Goal: Find specific page/section: Find specific page/section

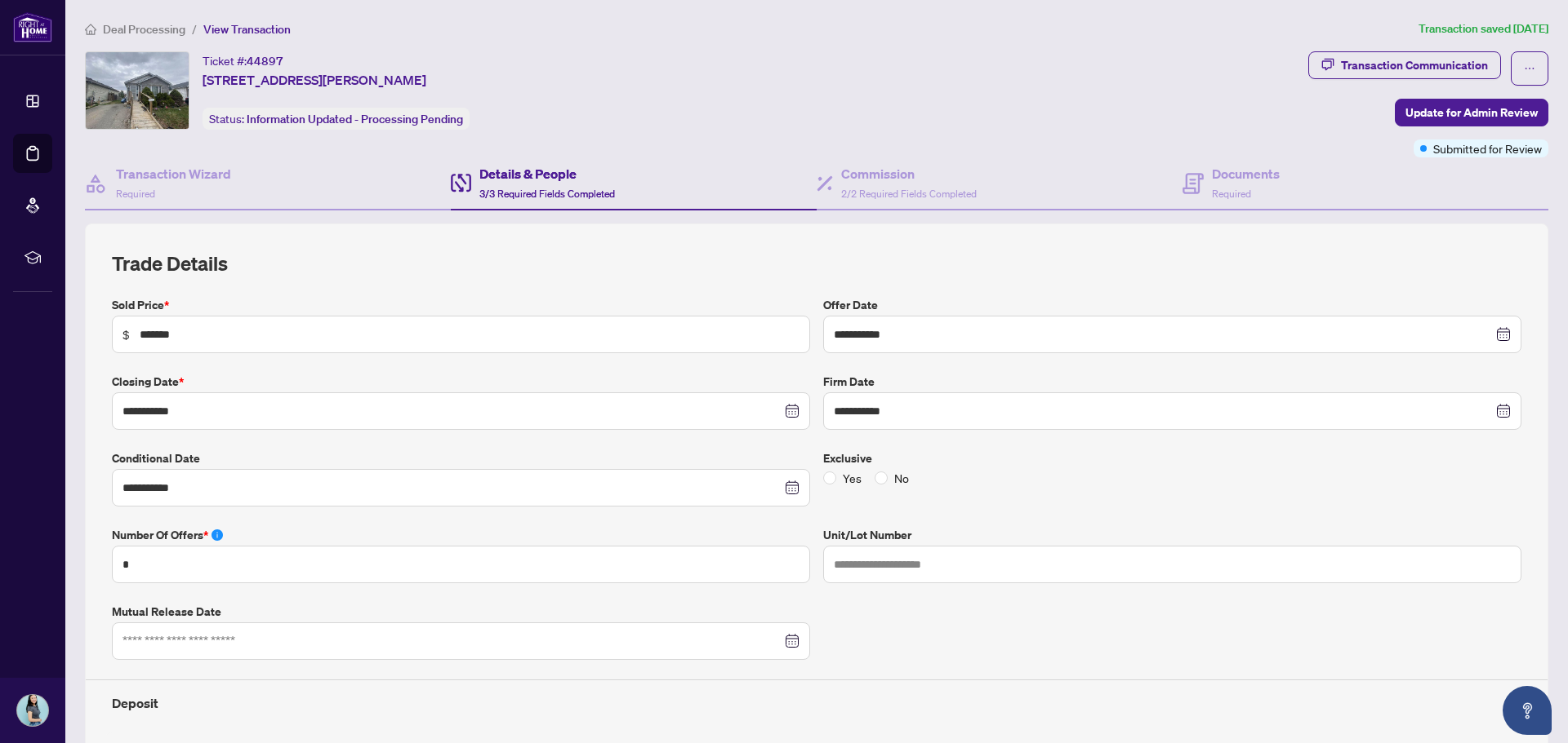
click at [145, 23] on span "Deal Processing" at bounding box center [144, 29] width 82 height 15
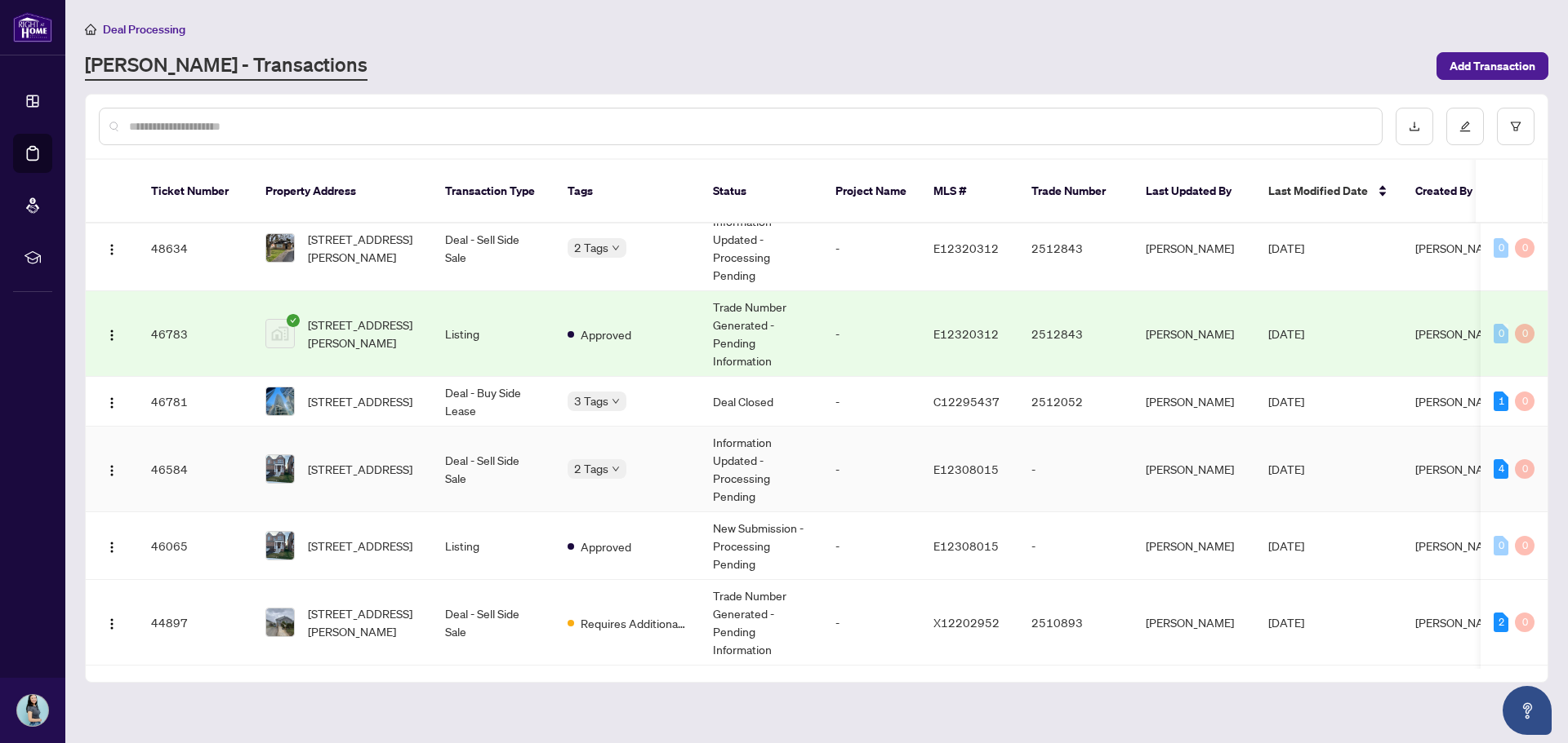
scroll to position [245, 0]
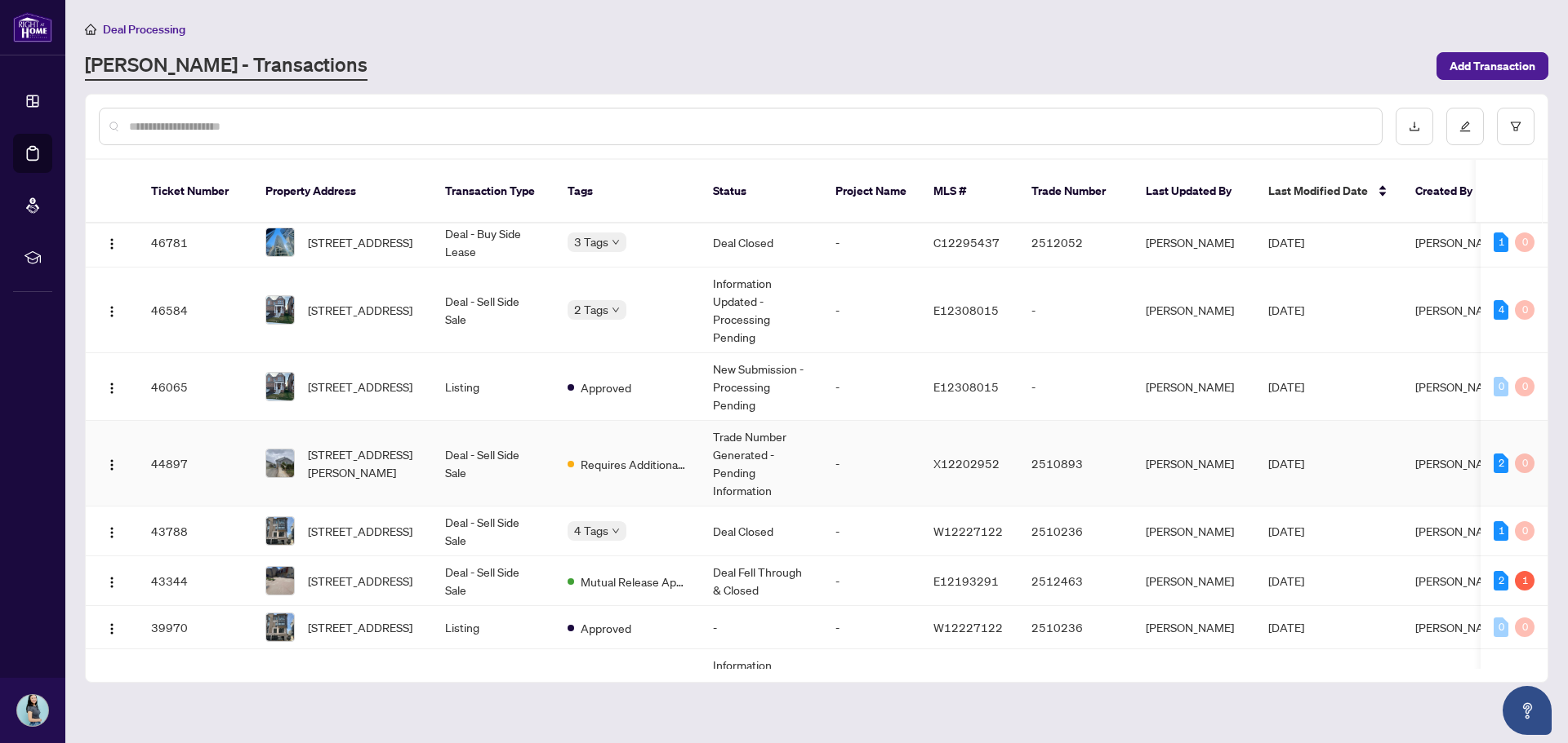
click at [404, 463] on td "[STREET_ADDRESS][PERSON_NAME]" at bounding box center [341, 463] width 180 height 85
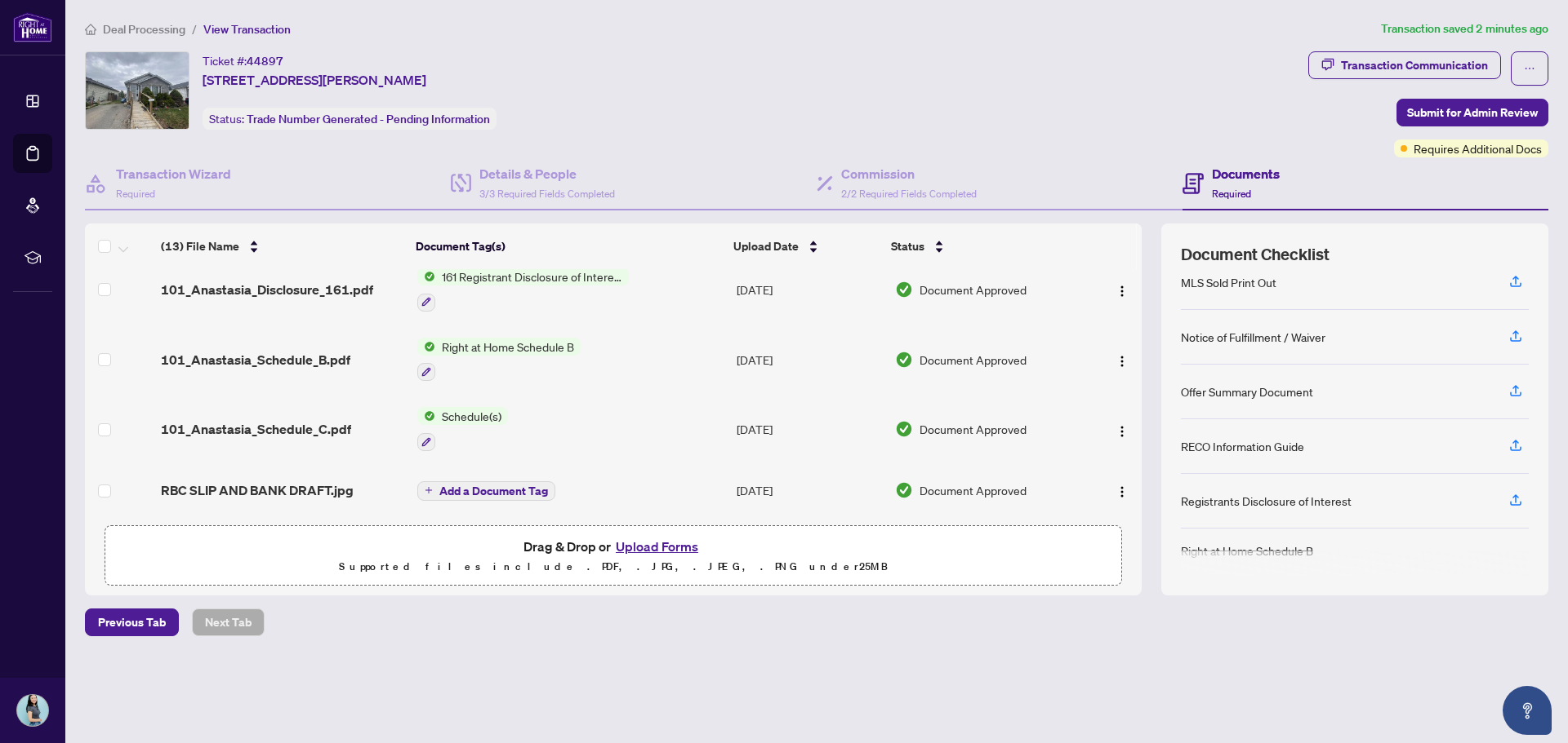
scroll to position [219, 0]
click at [1374, 62] on div "Transaction Communication" at bounding box center [1414, 65] width 147 height 26
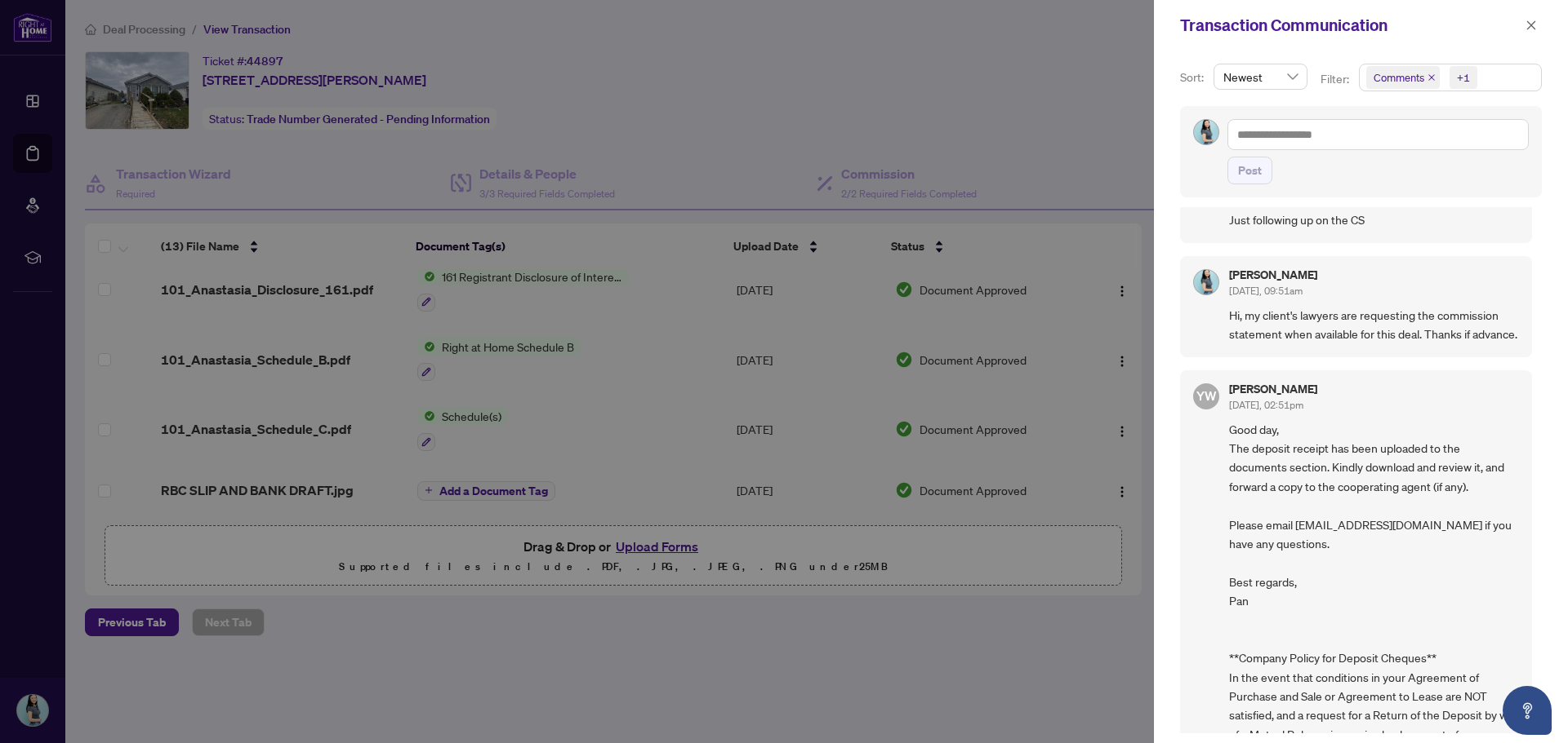
scroll to position [81, 0]
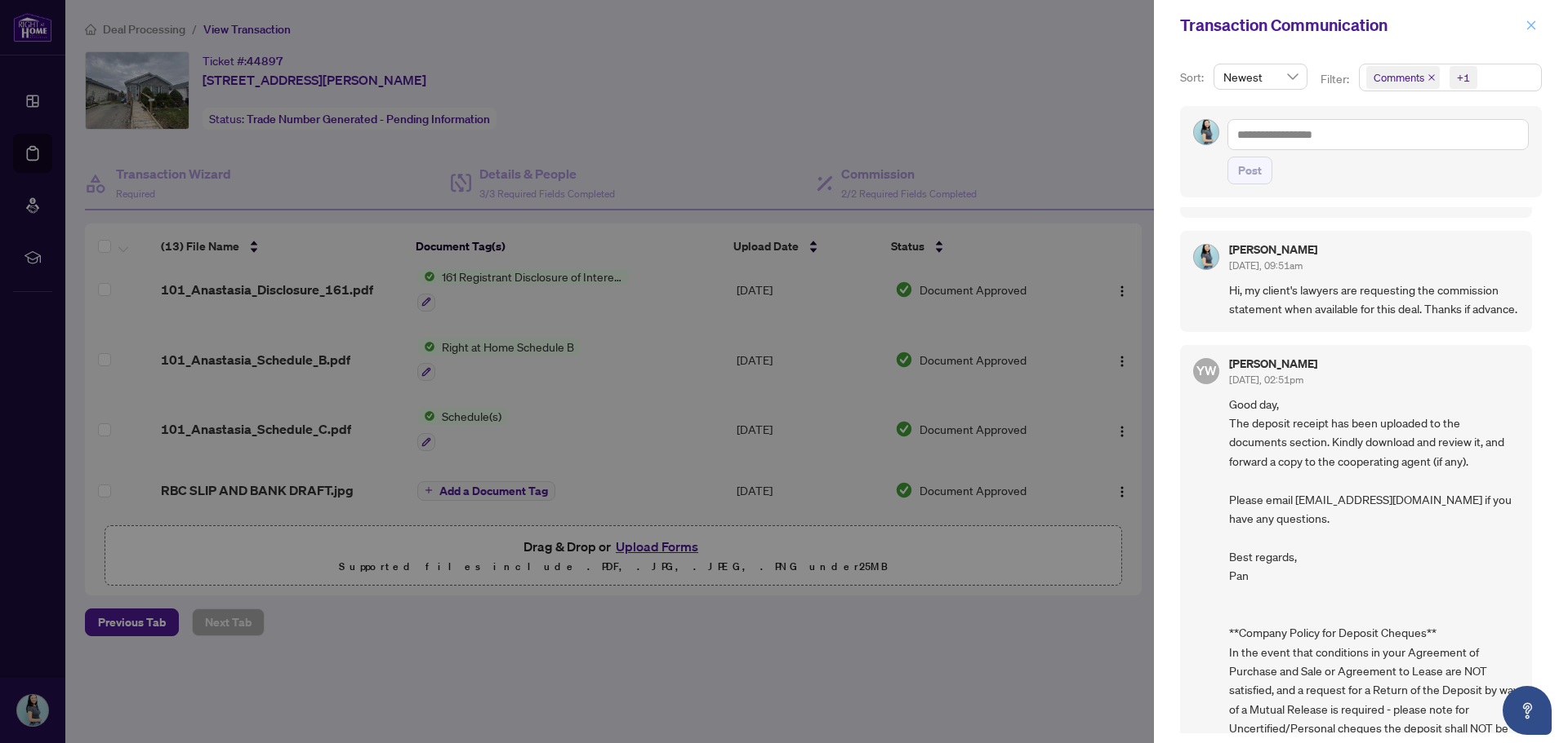
click at [1527, 32] on span "button" at bounding box center [1531, 25] width 12 height 26
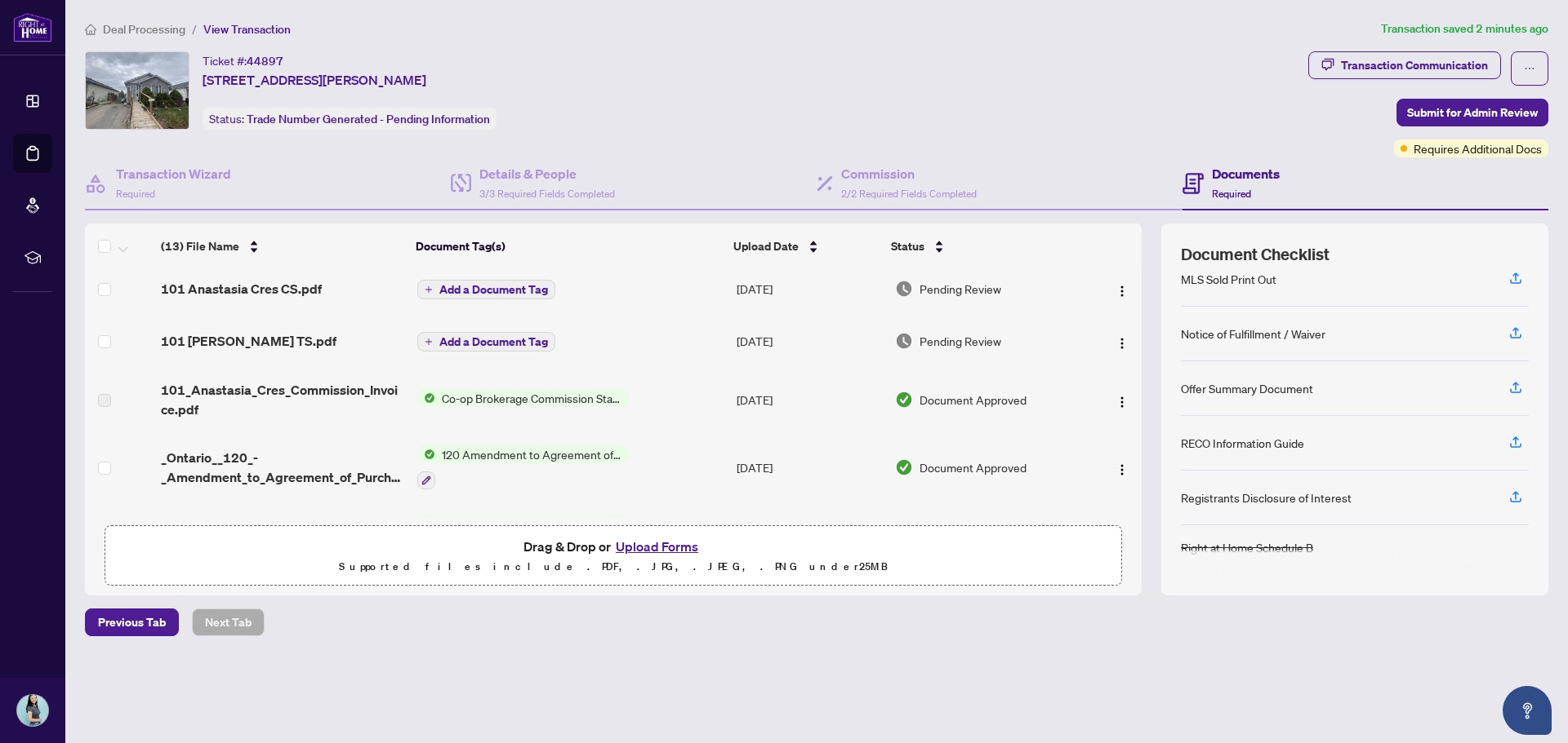
scroll to position [0, 0]
